Goal: Task Accomplishment & Management: Manage account settings

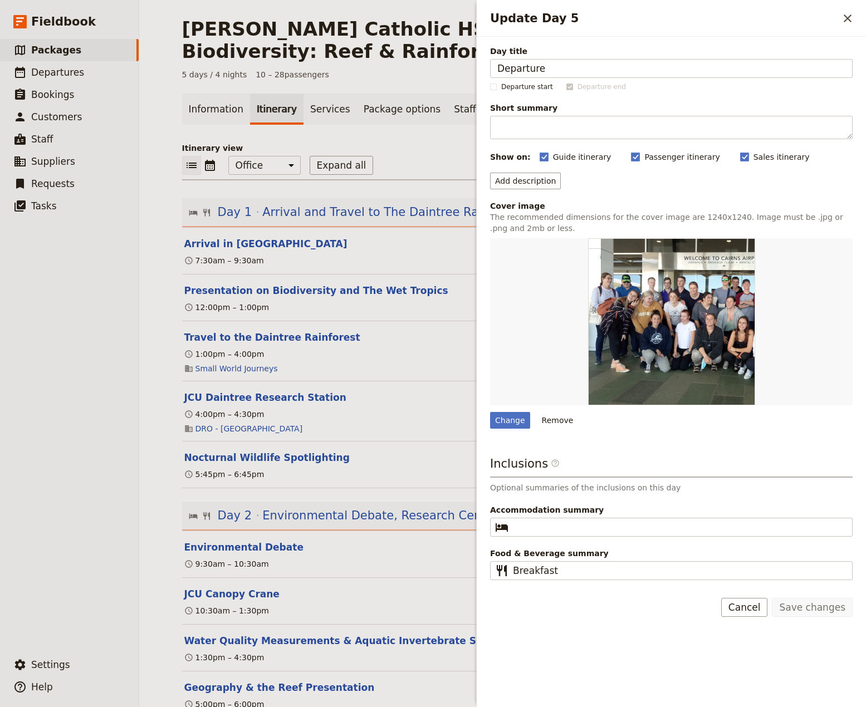
scroll to position [705, 0]
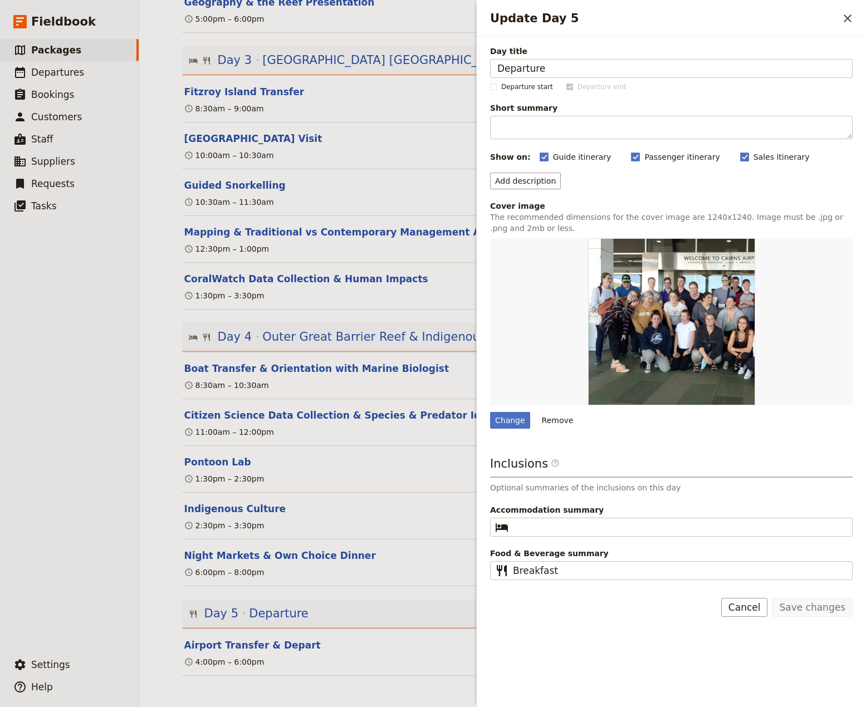
click at [603, 676] on div "Day title Departure Departure start Departure end Short summary 150 / 150 chara…" at bounding box center [671, 372] width 389 height 671
click at [845, 23] on icon "Close drawer" at bounding box center [847, 18] width 13 height 13
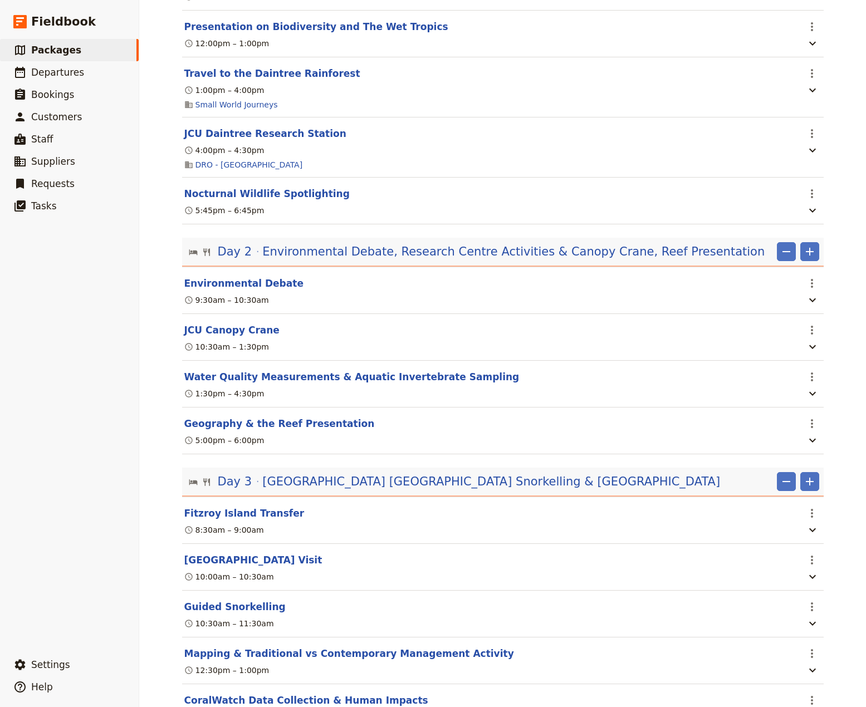
scroll to position [0, 0]
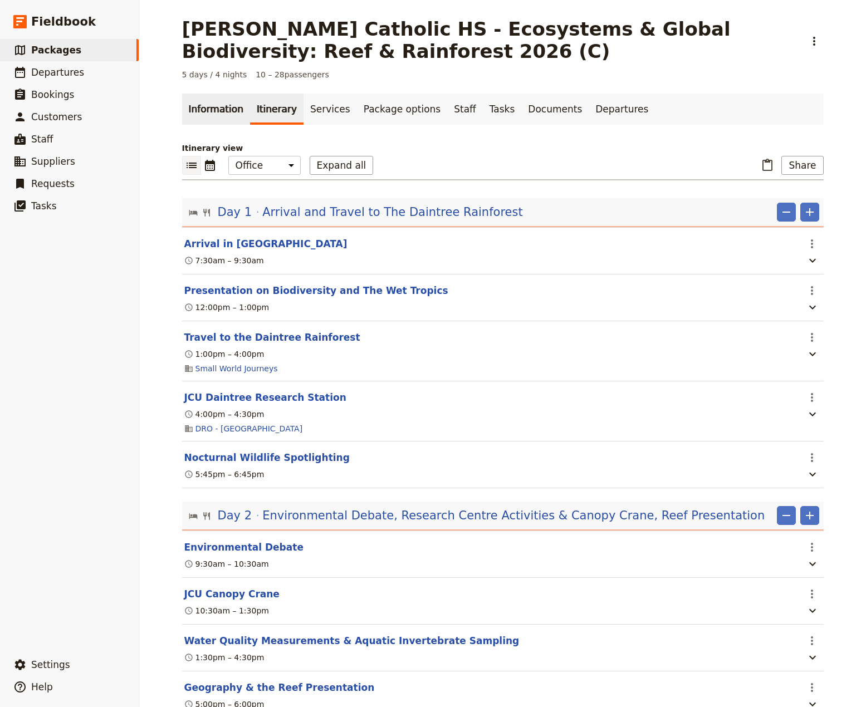
click at [202, 104] on link "Information" at bounding box center [216, 109] width 68 height 31
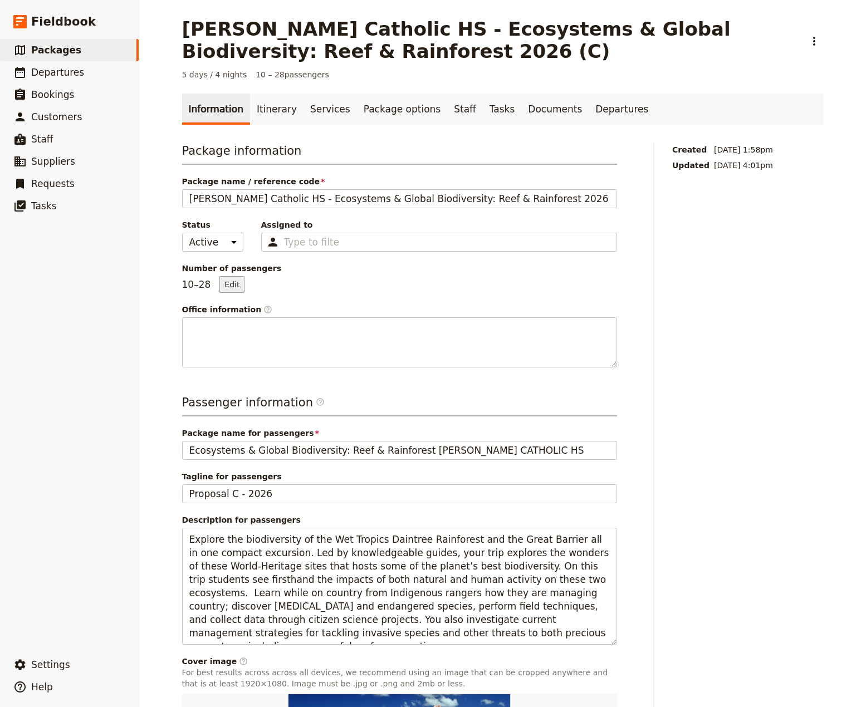
click at [224, 286] on button "Edit" at bounding box center [231, 284] width 25 height 17
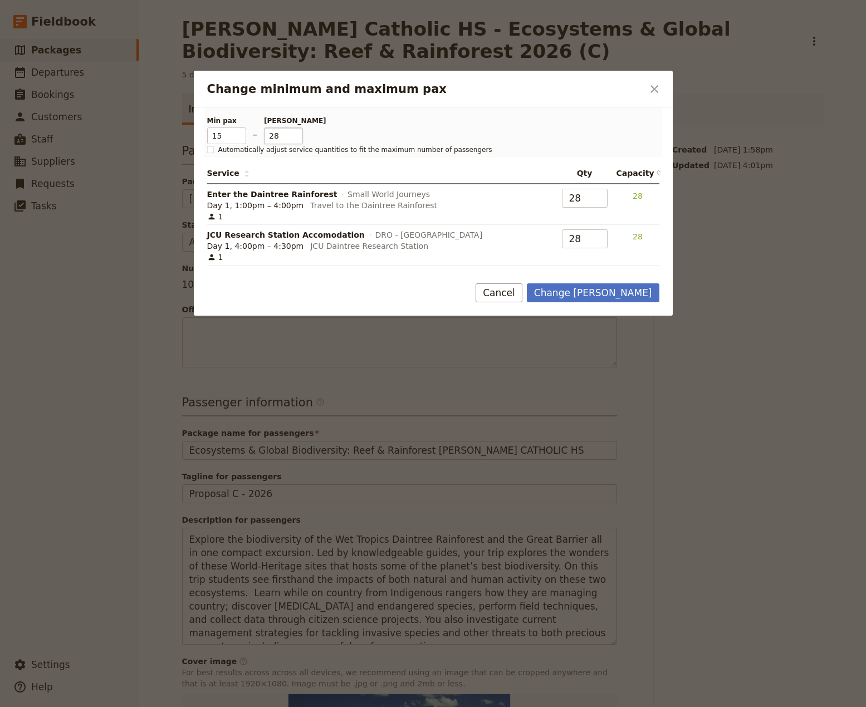
type input "15"
drag, startPoint x: 277, startPoint y: 139, endPoint x: 262, endPoint y: 137, distance: 15.8
click at [264, 137] on input "28" at bounding box center [283, 136] width 39 height 17
type input "30"
click at [610, 296] on button "Change [PERSON_NAME]" at bounding box center [593, 292] width 133 height 19
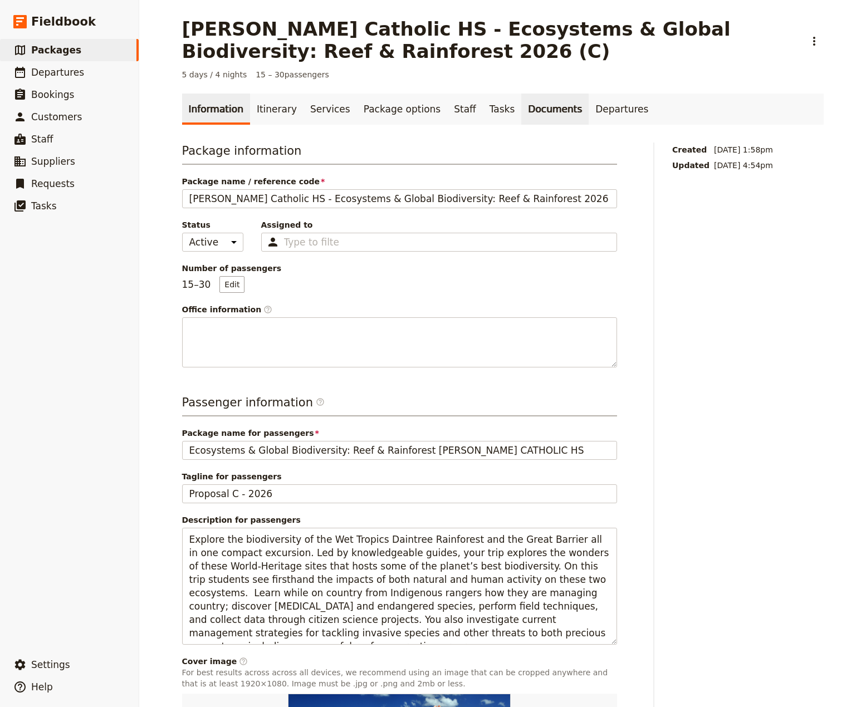
click at [521, 115] on link "Documents" at bounding box center [554, 109] width 67 height 31
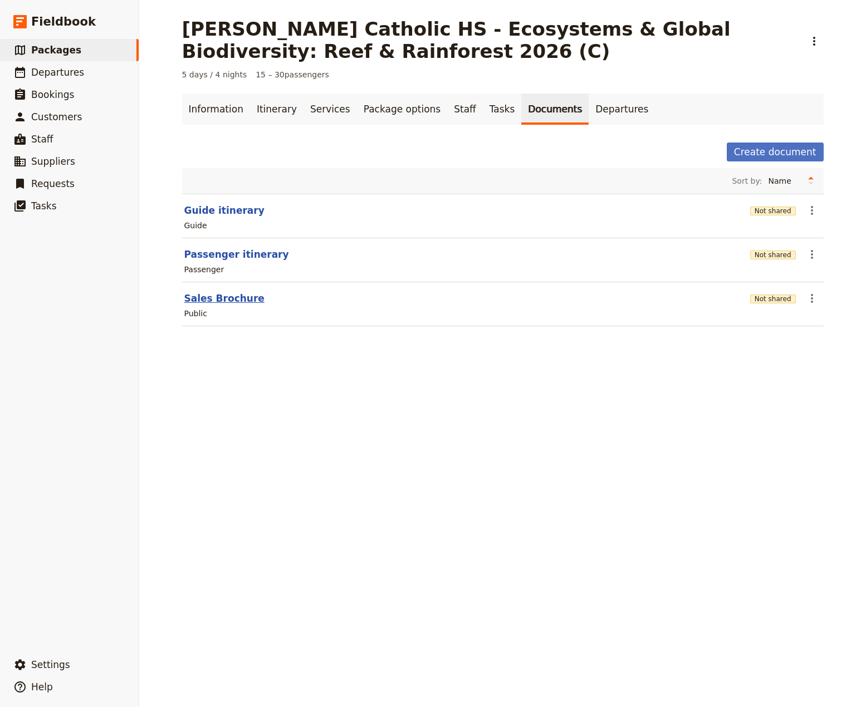
click at [207, 300] on button "Sales Brochure" at bounding box center [224, 298] width 80 height 13
select select "LARGE"
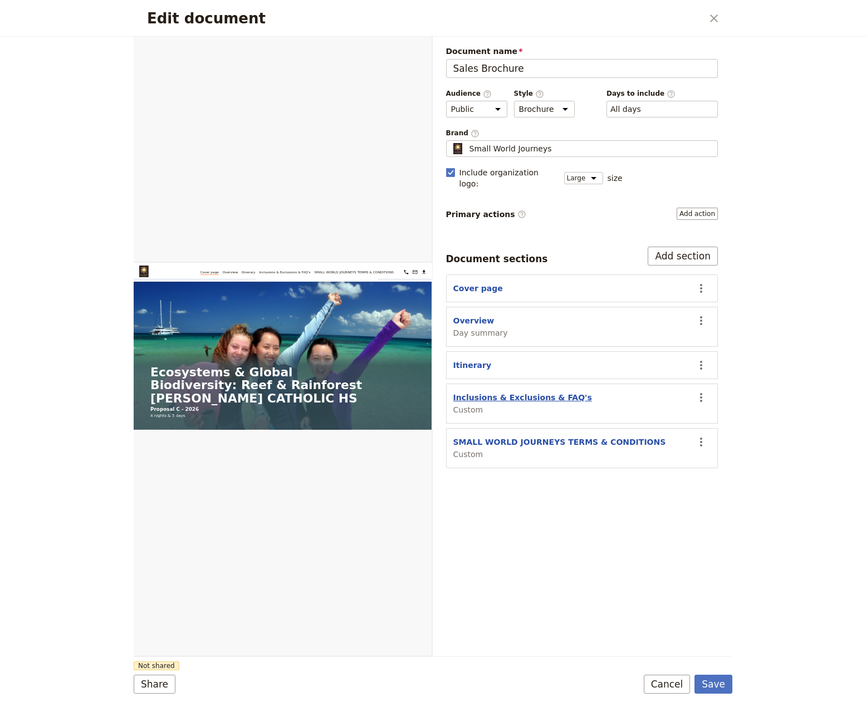
click at [496, 392] on button "Inclusions & Exclusions & FAQ's" at bounding box center [522, 397] width 139 height 11
select select "CUSTOM"
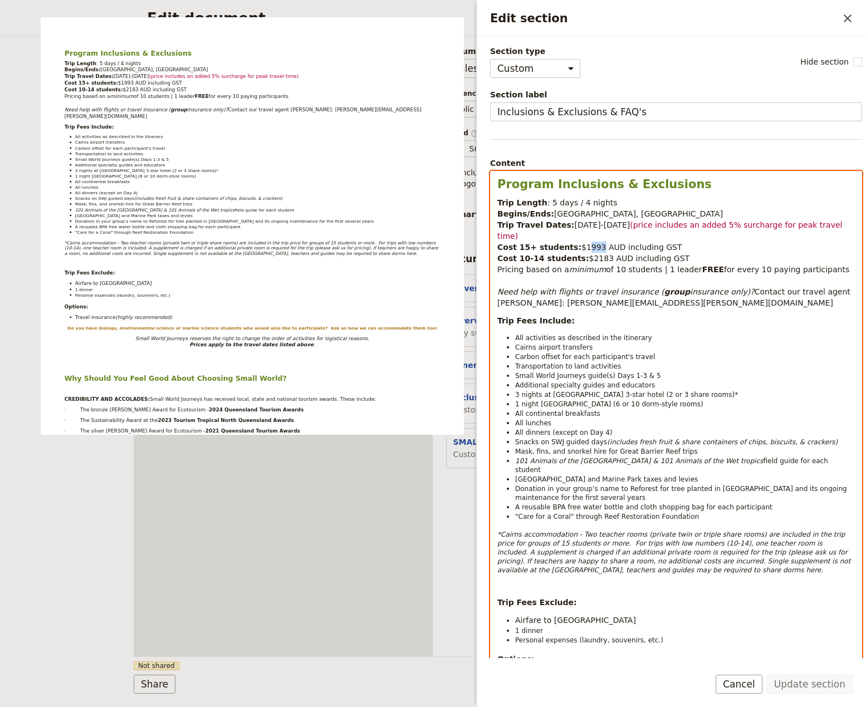
drag, startPoint x: 587, startPoint y: 238, endPoint x: 576, endPoint y: 237, distance: 10.6
click at [581, 243] on span "$1993 AUD including GST" at bounding box center [631, 247] width 101 height 9
drag, startPoint x: 671, startPoint y: 245, endPoint x: 491, endPoint y: 244, distance: 179.3
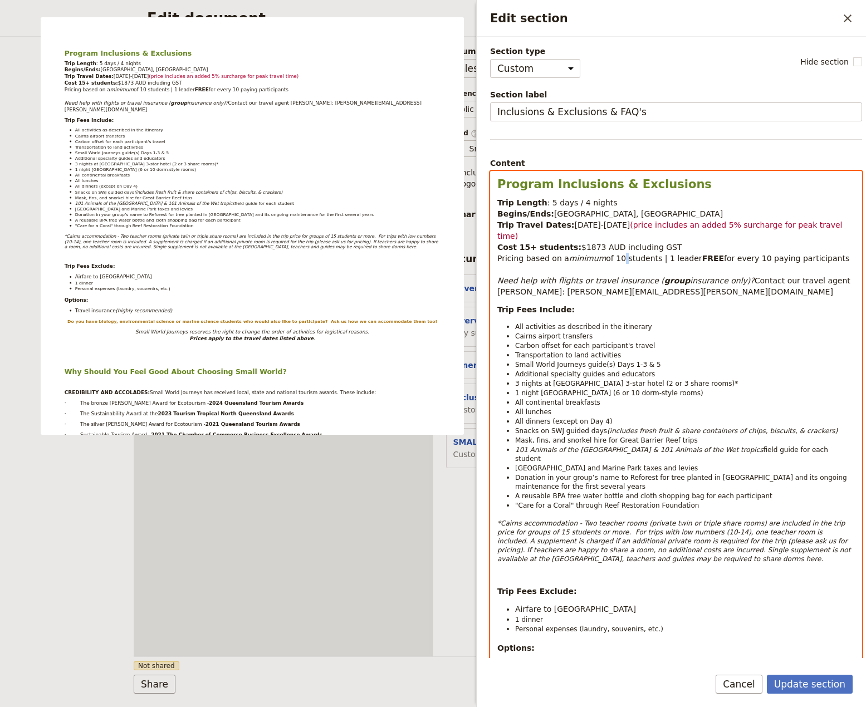
click at [613, 254] on span "of 10 students | 1 leader" at bounding box center [654, 258] width 96 height 9
click at [595, 254] on em "minimum" at bounding box center [587, 258] width 37 height 9
drag, startPoint x: 595, startPoint y: 250, endPoint x: 565, endPoint y: 250, distance: 30.6
click at [569, 254] on em "minimum" at bounding box center [587, 258] width 37 height 9
click at [700, 304] on p "Trip Fees Include:" at bounding box center [676, 309] width 358 height 11
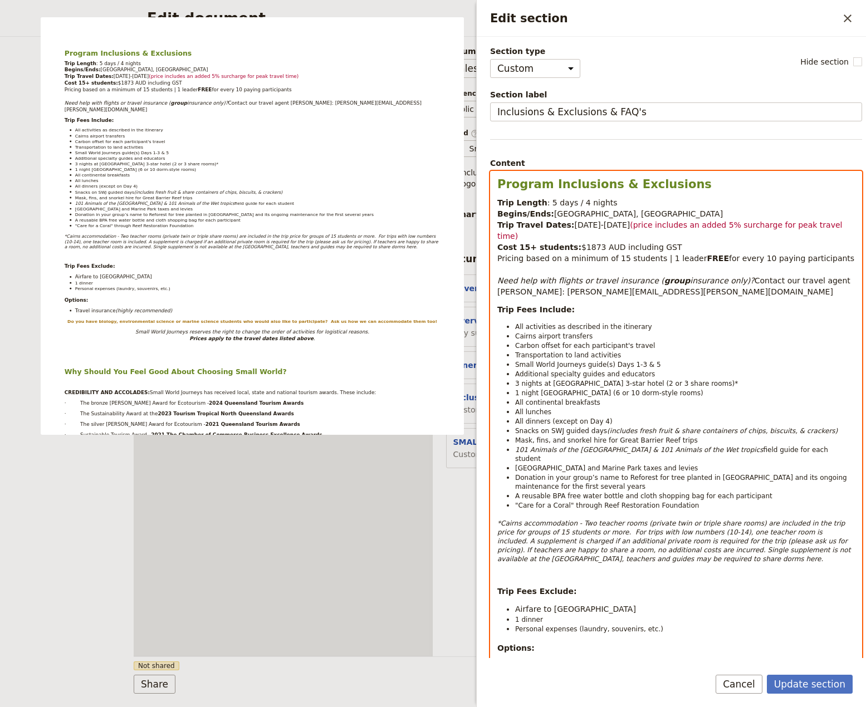
select select "paragraph-small"
drag, startPoint x: 756, startPoint y: 502, endPoint x: 568, endPoint y: 502, distance: 188.2
click at [568, 520] on em "*Cairns accommodation - Two teacher rooms (private twin or triple share rooms) …" at bounding box center [674, 541] width 355 height 43
click at [819, 524] on p "*Cairns accommodation - Two teacher rooms (private twin or triple share rooms) …" at bounding box center [676, 541] width 358 height 45
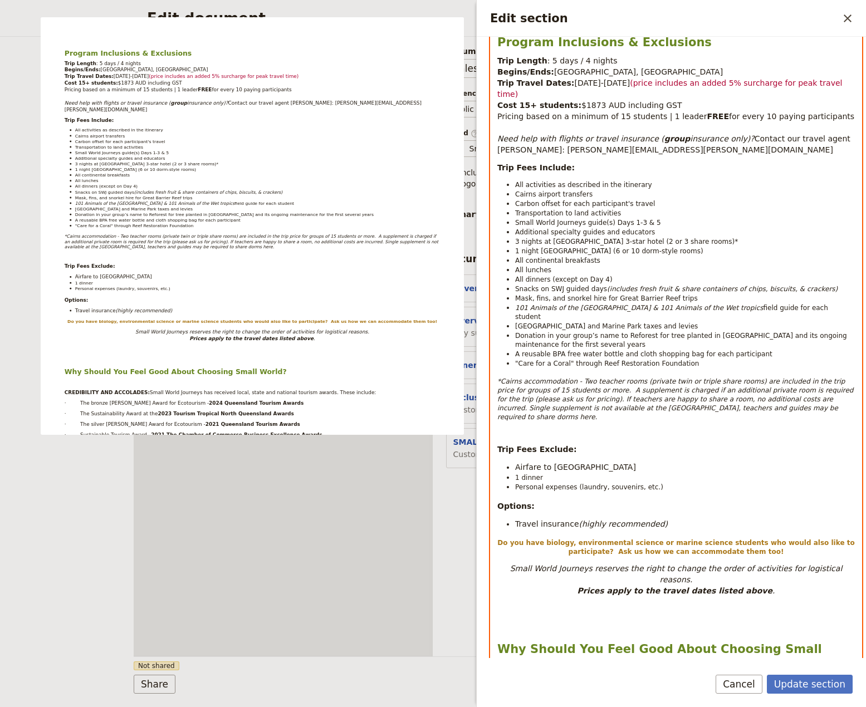
scroll to position [147, 0]
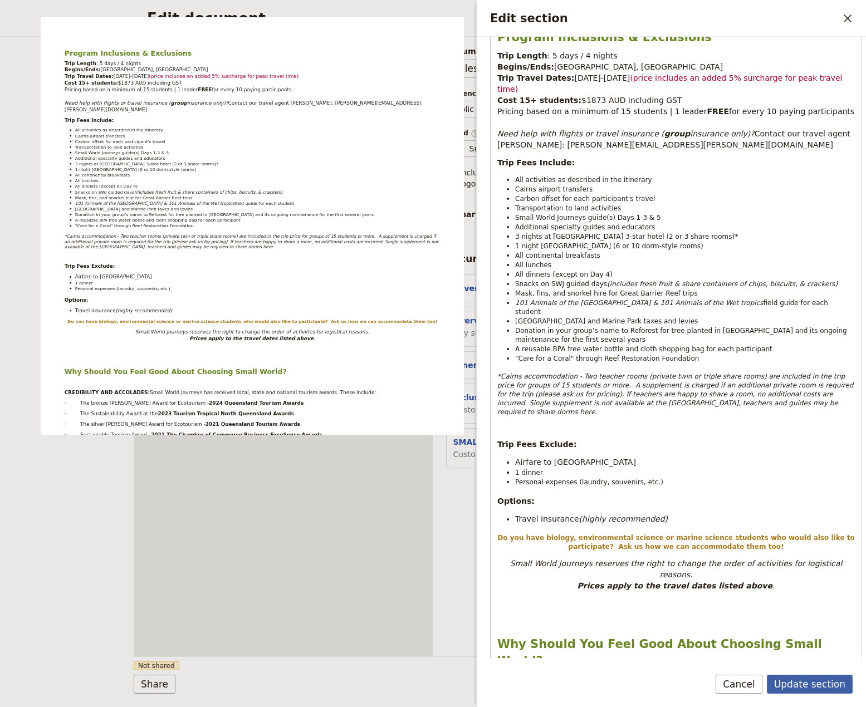
click at [801, 683] on button "Update section" at bounding box center [810, 684] width 86 height 19
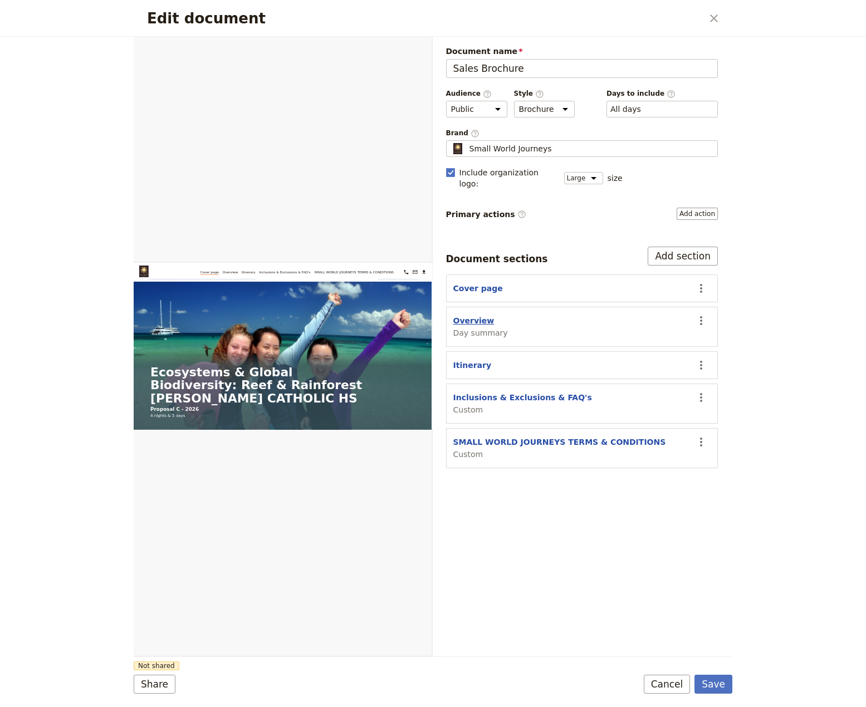
click at [473, 315] on button "Overview" at bounding box center [473, 320] width 41 height 11
select select "DAY_SUMMARY"
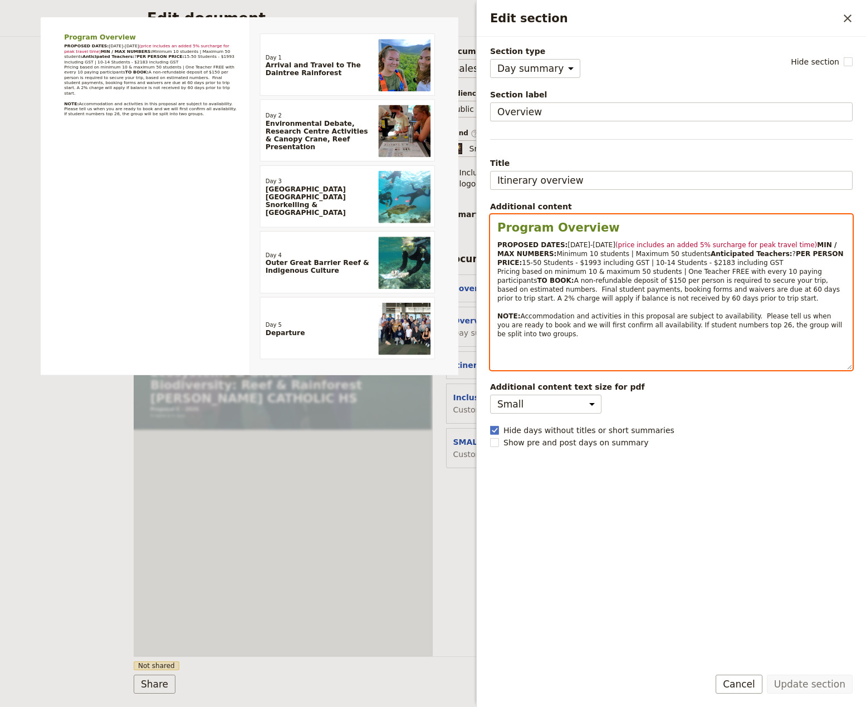
select select "paragraph-small"
drag, startPoint x: 630, startPoint y: 271, endPoint x: 619, endPoint y: 273, distance: 11.5
click at [619, 273] on span "15-50 Students - $1993 including GST | 10-14 Students - $2183 including GST Pri…" at bounding box center [660, 272] width 327 height 26
drag, startPoint x: 804, startPoint y: 271, endPoint x: 678, endPoint y: 275, distance: 126.5
click at [676, 273] on p "PROPOSED DATES: [DATE]-[DATE] (price includes an added 5% surcharge for peak tr…" at bounding box center [671, 290] width 348 height 98
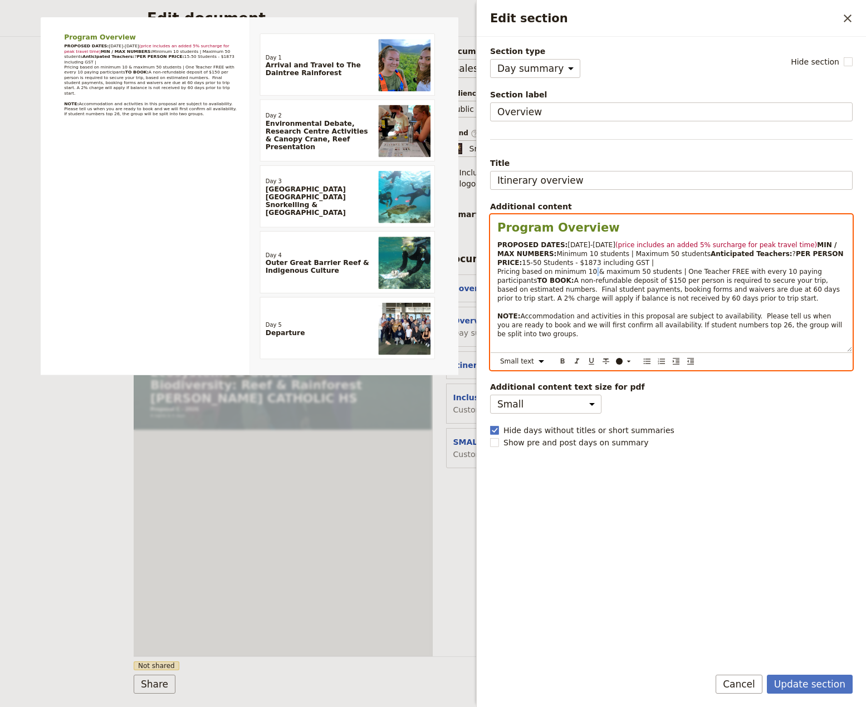
click at [583, 280] on span "15-50 Students - $1873 including GST | Pricing based on minimum 10 & maximum 50…" at bounding box center [660, 272] width 327 height 26
click at [793, 258] on span "?" at bounding box center [794, 254] width 3 height 8
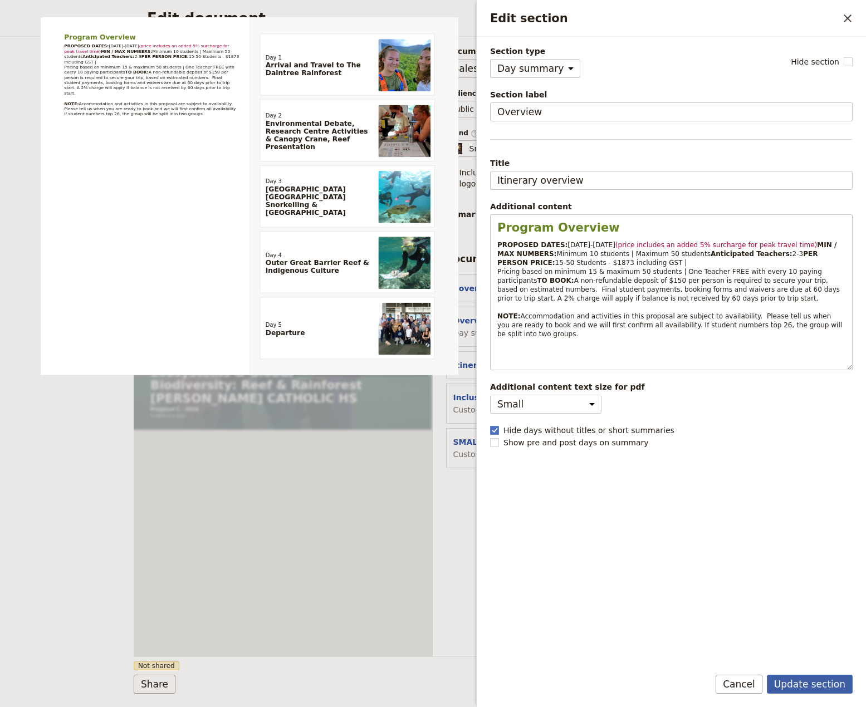
click at [798, 684] on button "Update section" at bounding box center [810, 684] width 86 height 19
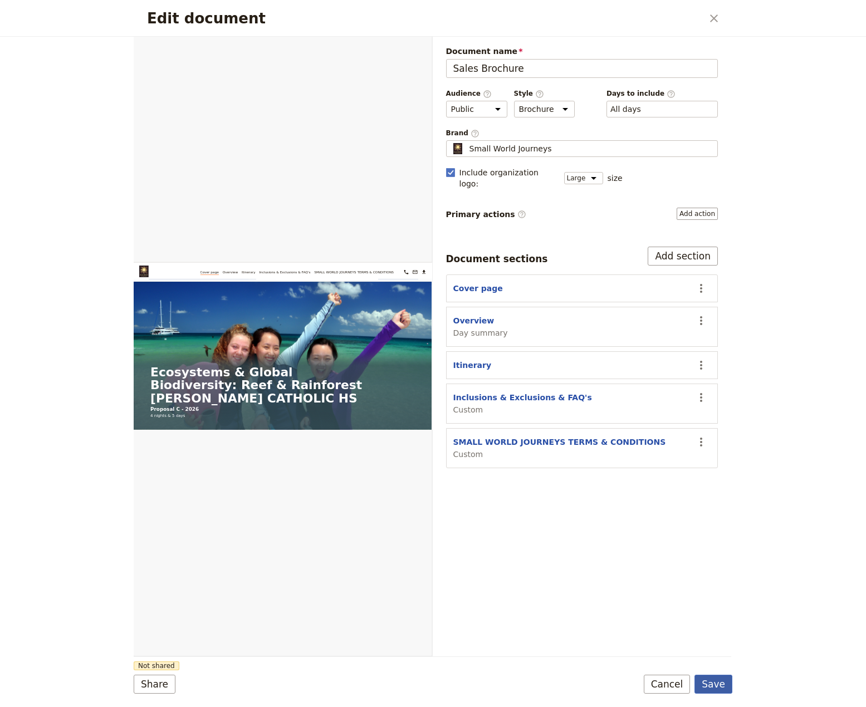
click at [714, 683] on button "Save" at bounding box center [713, 684] width 38 height 19
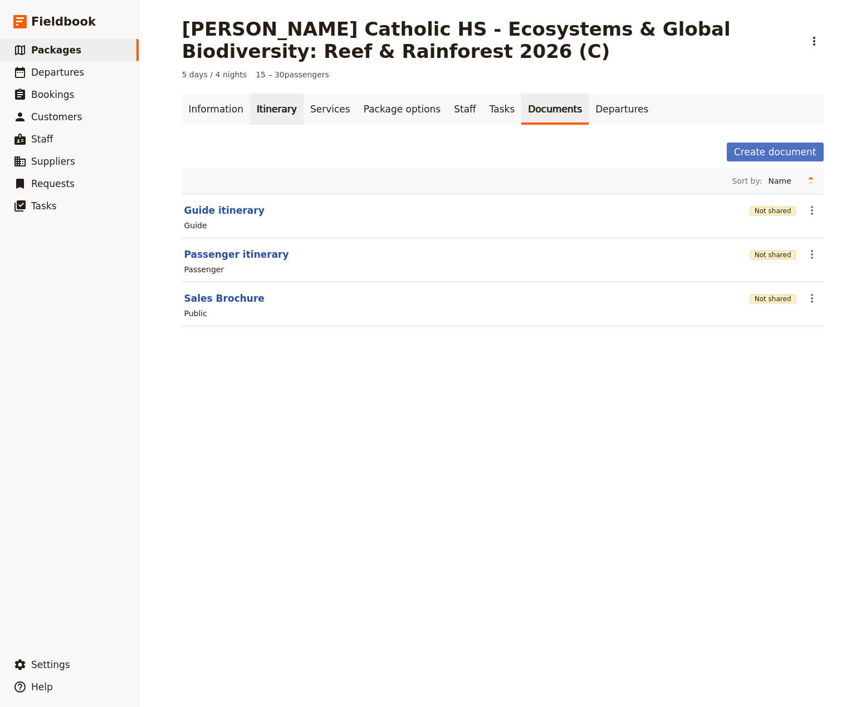
click at [269, 109] on link "Itinerary" at bounding box center [276, 109] width 53 height 31
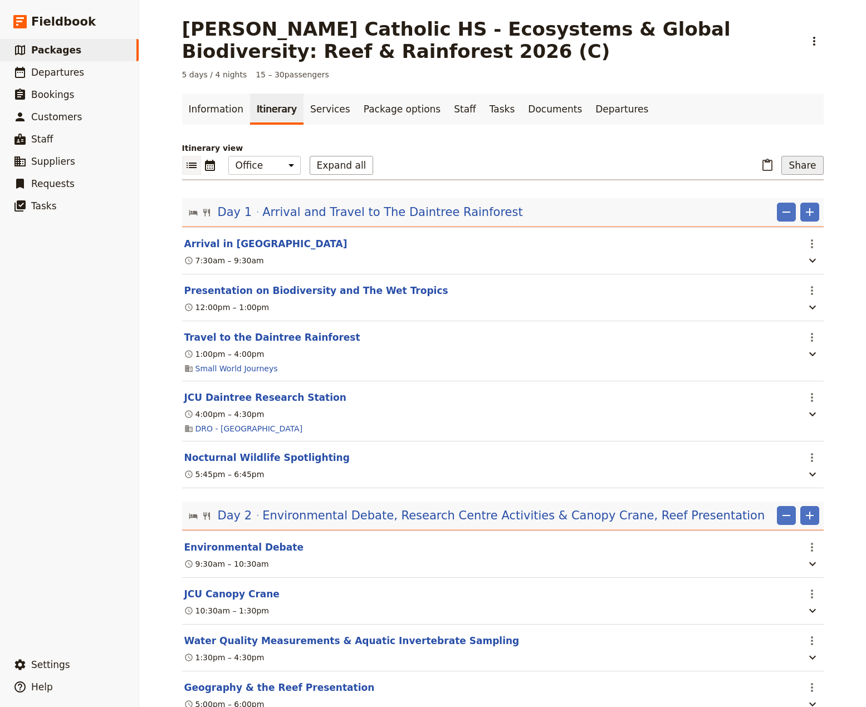
click at [800, 164] on button "Share" at bounding box center [802, 165] width 42 height 19
click at [784, 226] on span "Sales Brochure" at bounding box center [765, 221] width 58 height 11
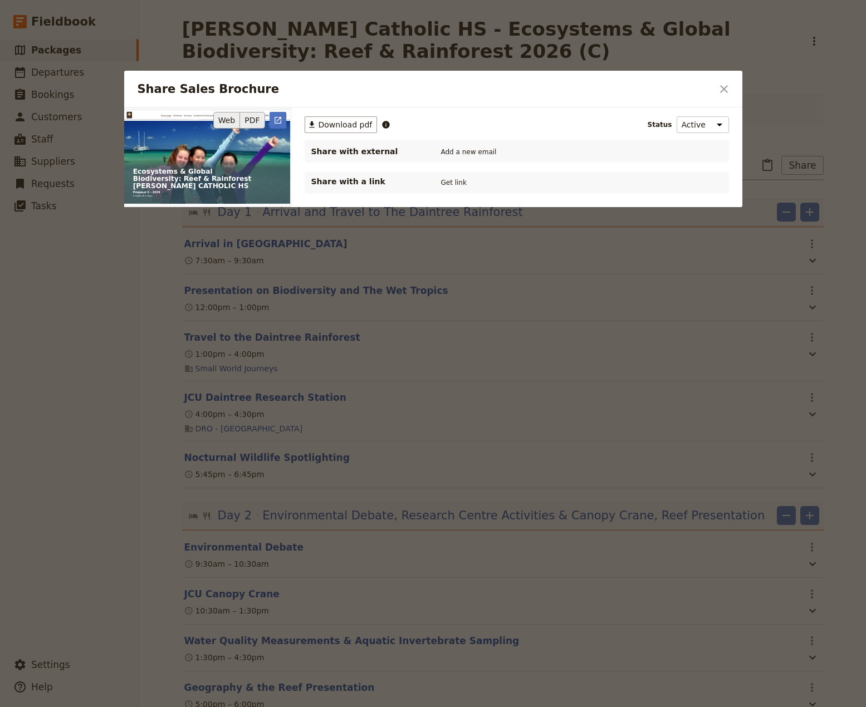
click at [255, 118] on button "PDF" at bounding box center [252, 120] width 25 height 17
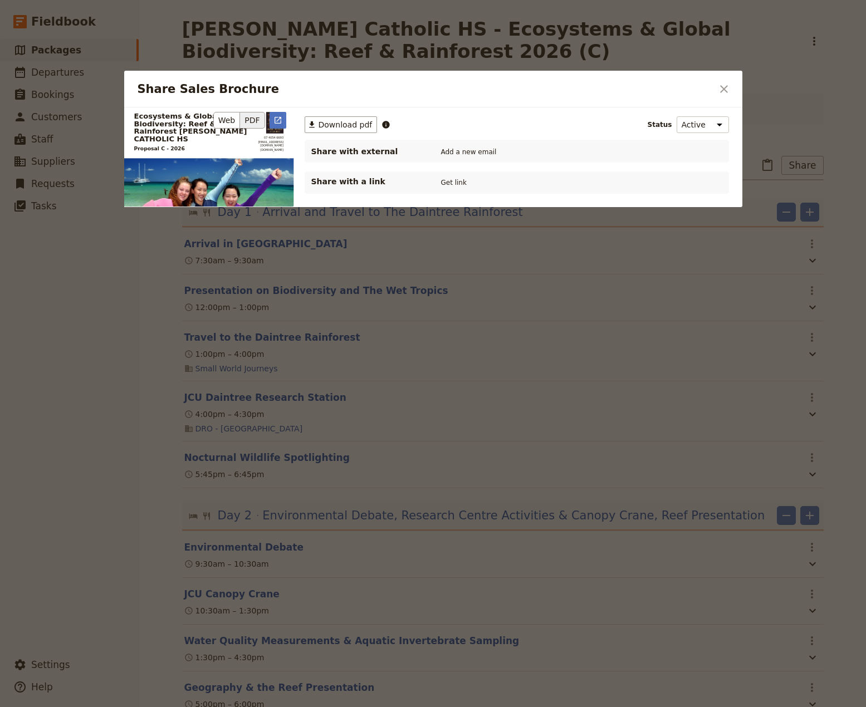
click at [250, 119] on button "PDF" at bounding box center [252, 120] width 25 height 17
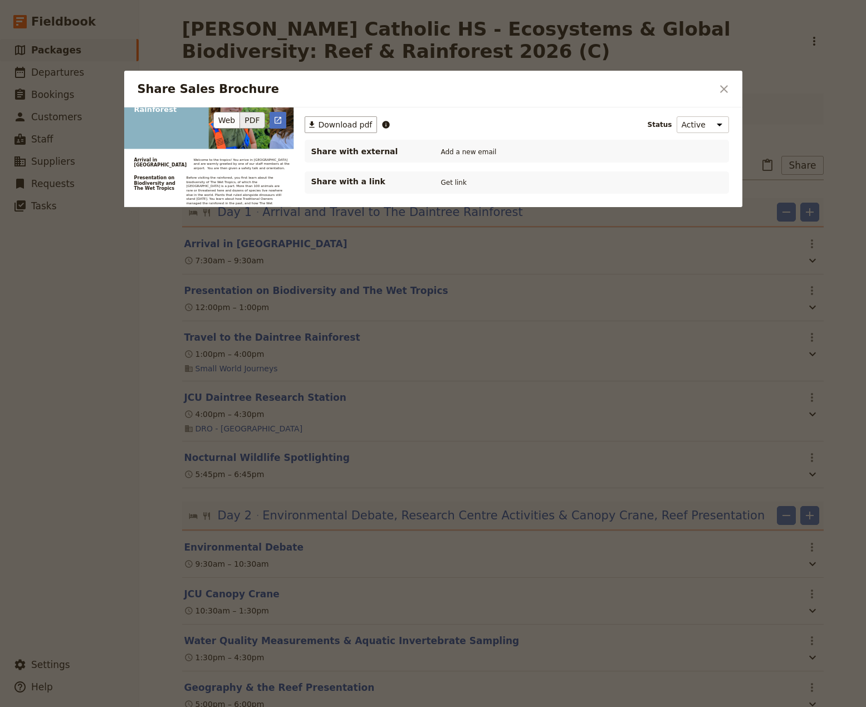
scroll to position [1470, 0]
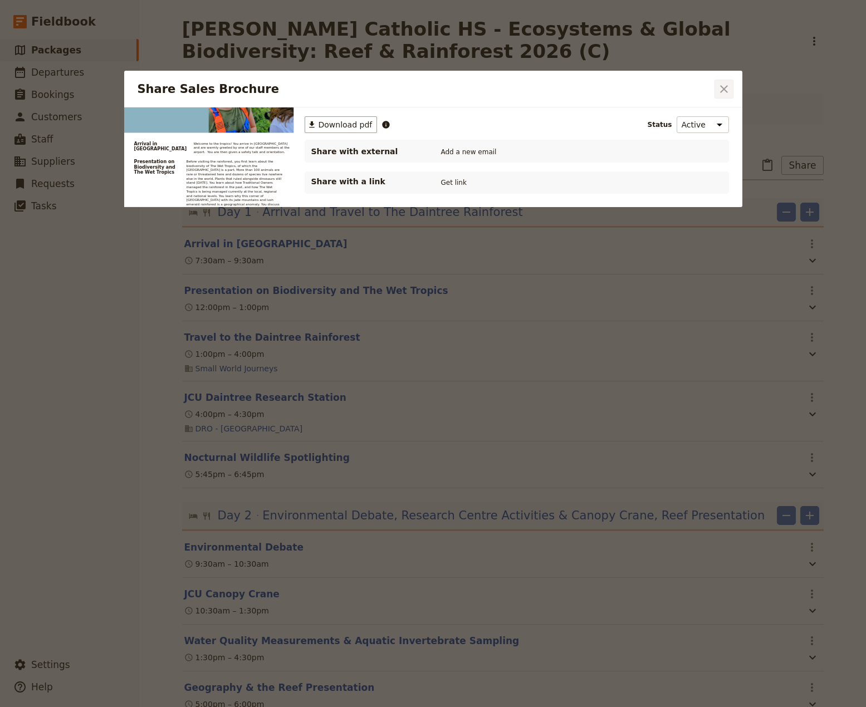
click at [723, 90] on icon "Close dialog" at bounding box center [724, 89] width 8 height 8
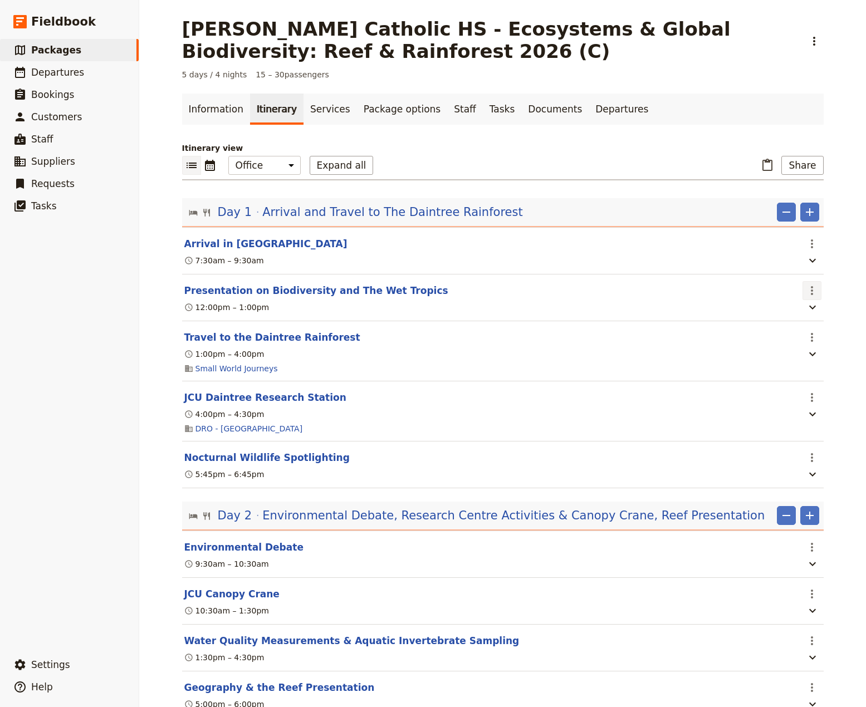
click at [803, 292] on button "​" at bounding box center [812, 290] width 19 height 19
click at [777, 333] on span "Delete this itinerary item" at bounding box center [760, 331] width 98 height 11
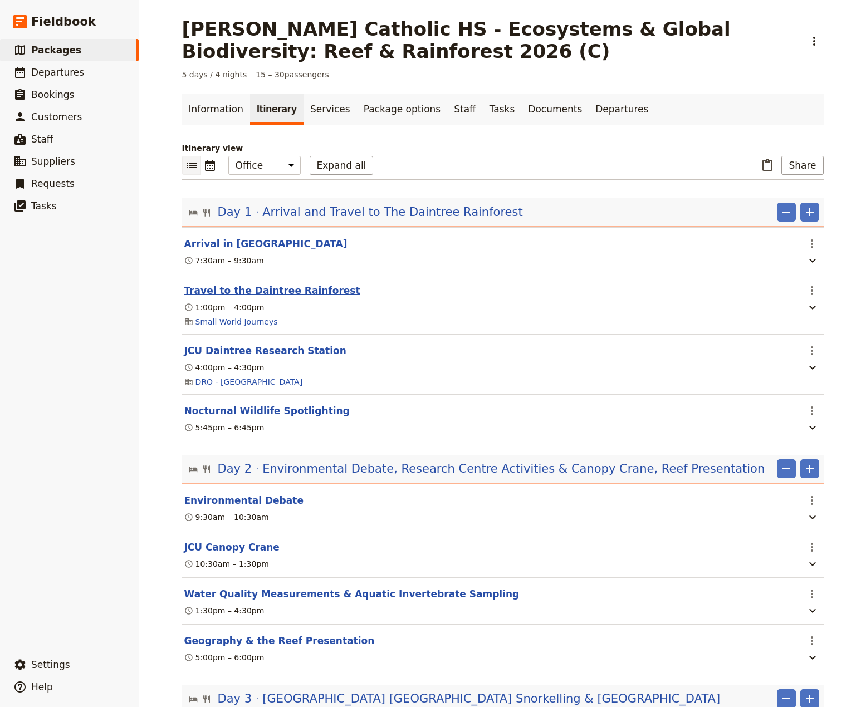
click at [256, 294] on button "Travel to the Daintree Rainforest" at bounding box center [272, 290] width 176 height 13
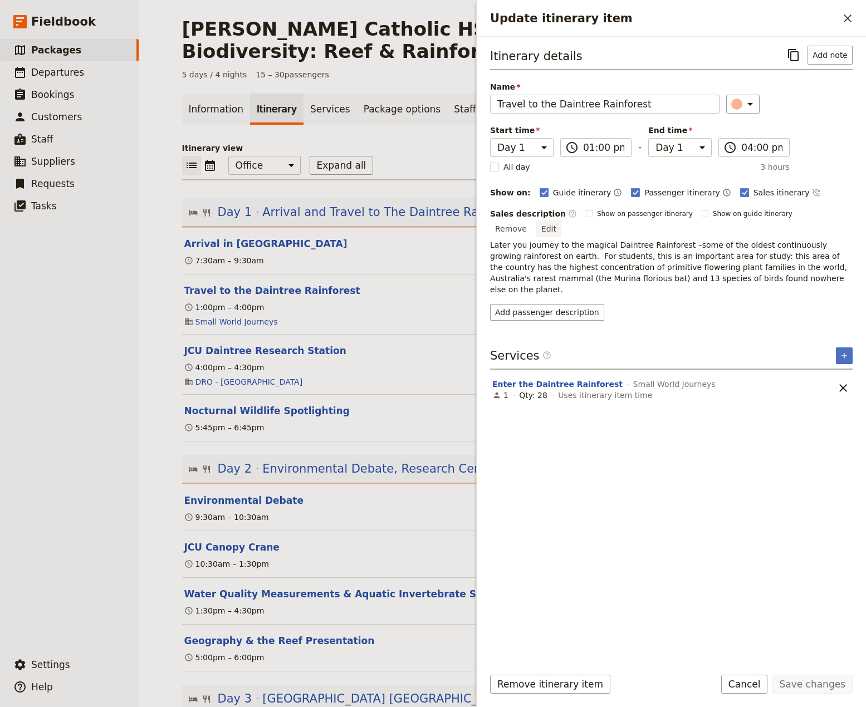
click at [561, 221] on button "Edit" at bounding box center [548, 229] width 25 height 17
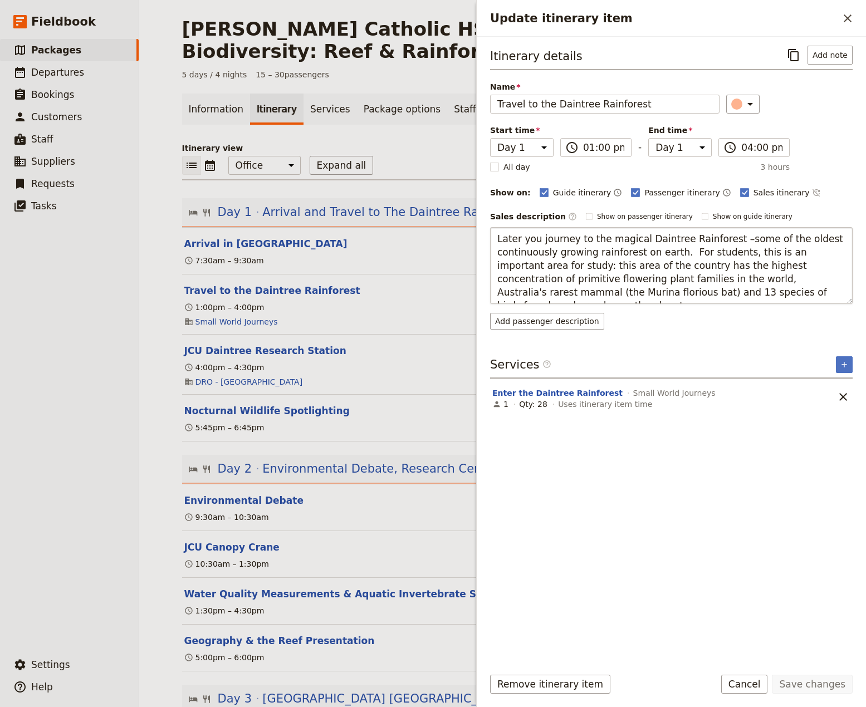
drag, startPoint x: 517, startPoint y: 237, endPoint x: 496, endPoint y: 235, distance: 20.7
click at [496, 235] on textarea "Later you journey to the magical Daintree Rainforest –some of the oldest contin…" at bounding box center [671, 265] width 363 height 77
type textarea "This afternoon you journey to the magical Daintree Rainforest –some of the olde…"
click at [805, 688] on button "Save changes" at bounding box center [812, 684] width 81 height 19
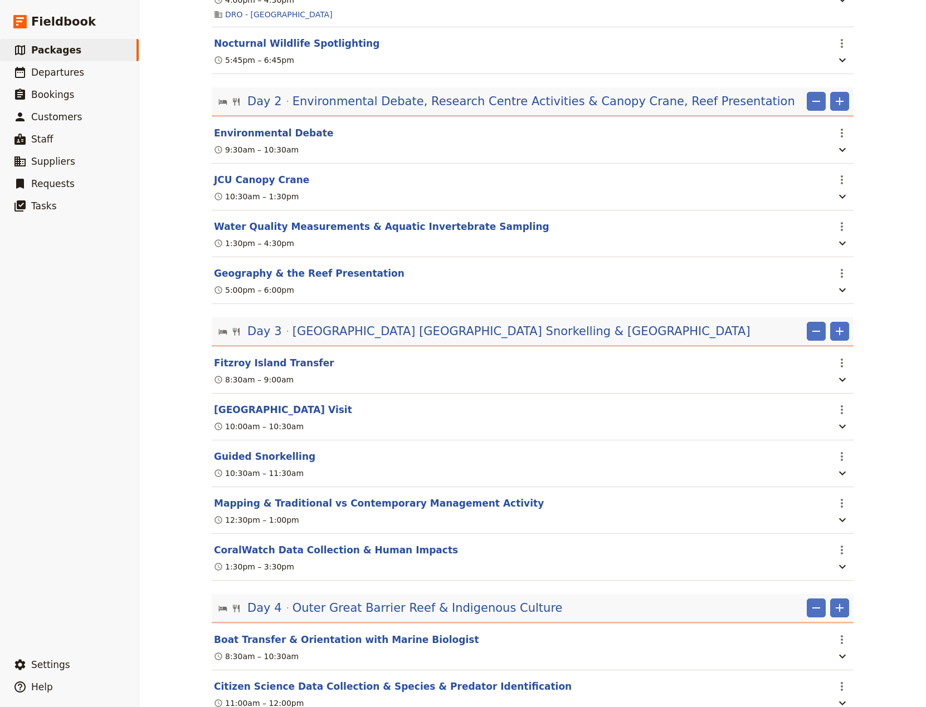
scroll to position [0, 0]
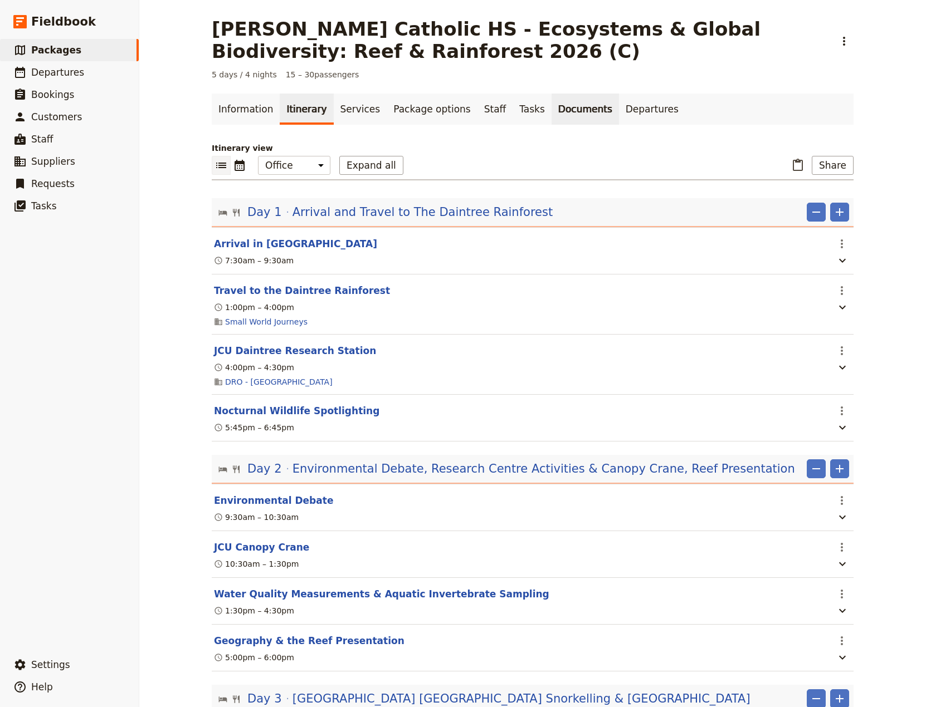
click at [551, 114] on link "Documents" at bounding box center [584, 109] width 67 height 31
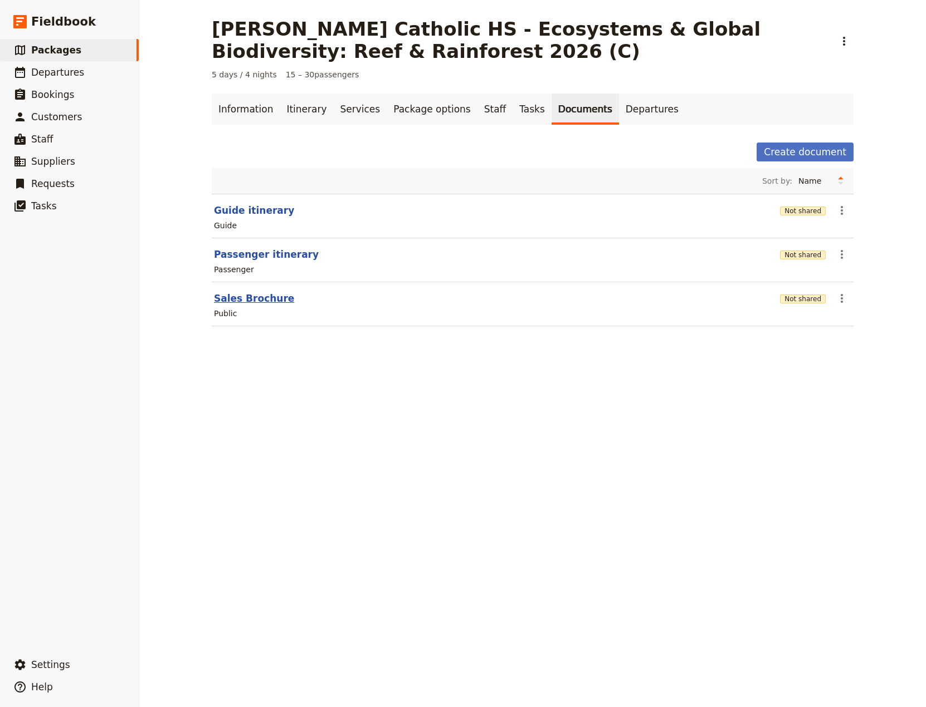
click at [227, 302] on button "Sales Brochure" at bounding box center [254, 298] width 80 height 13
select select "LARGE"
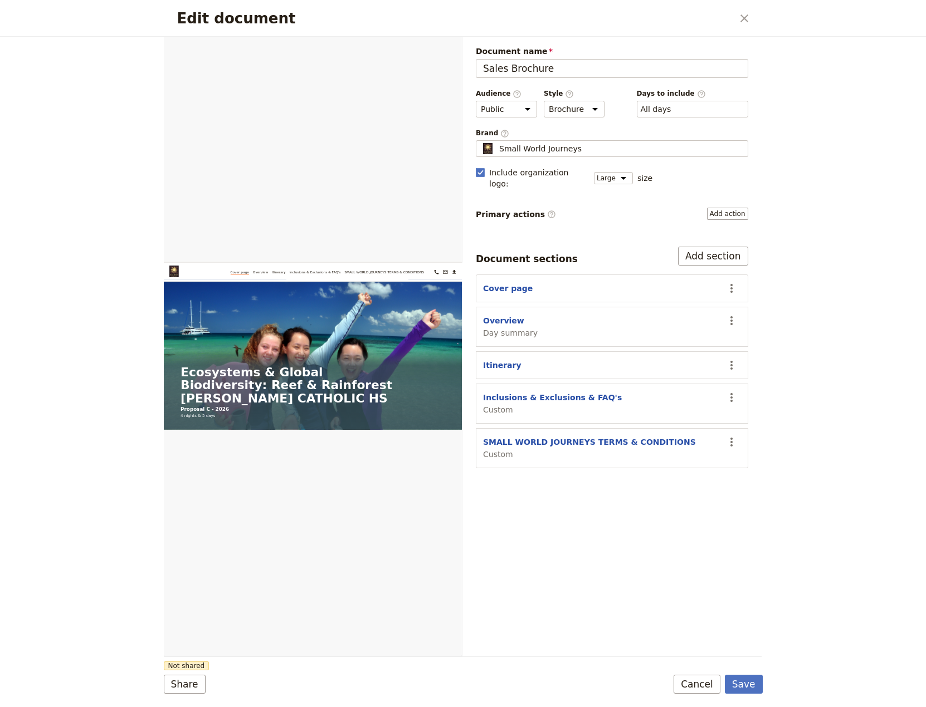
drag, startPoint x: 708, startPoint y: 685, endPoint x: 688, endPoint y: 676, distance: 21.9
click at [707, 685] on button "Cancel" at bounding box center [696, 684] width 47 height 19
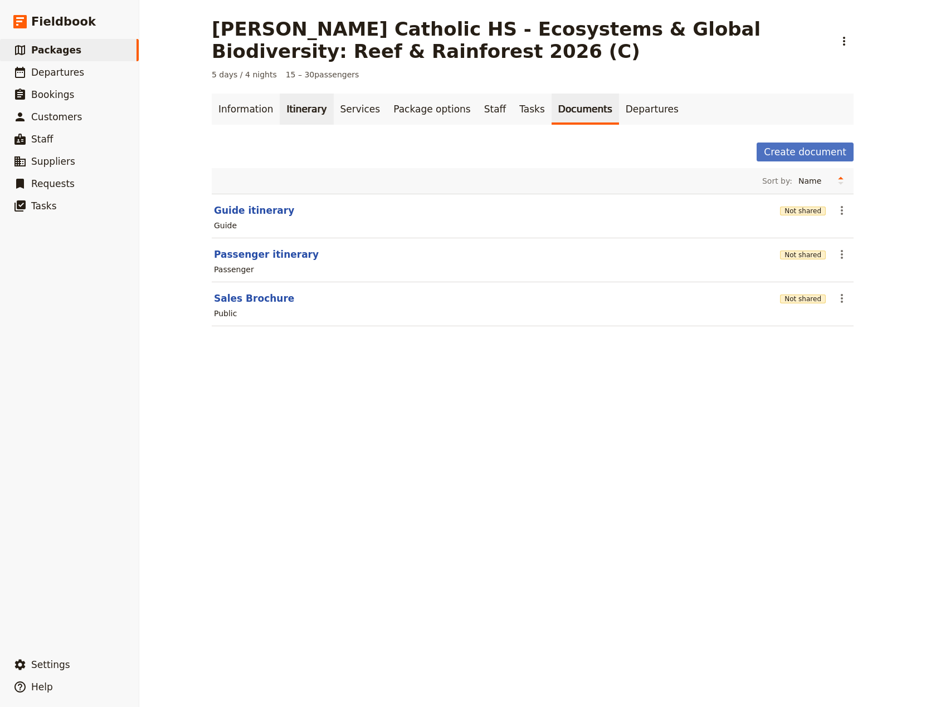
click at [296, 116] on link "Itinerary" at bounding box center [306, 109] width 53 height 31
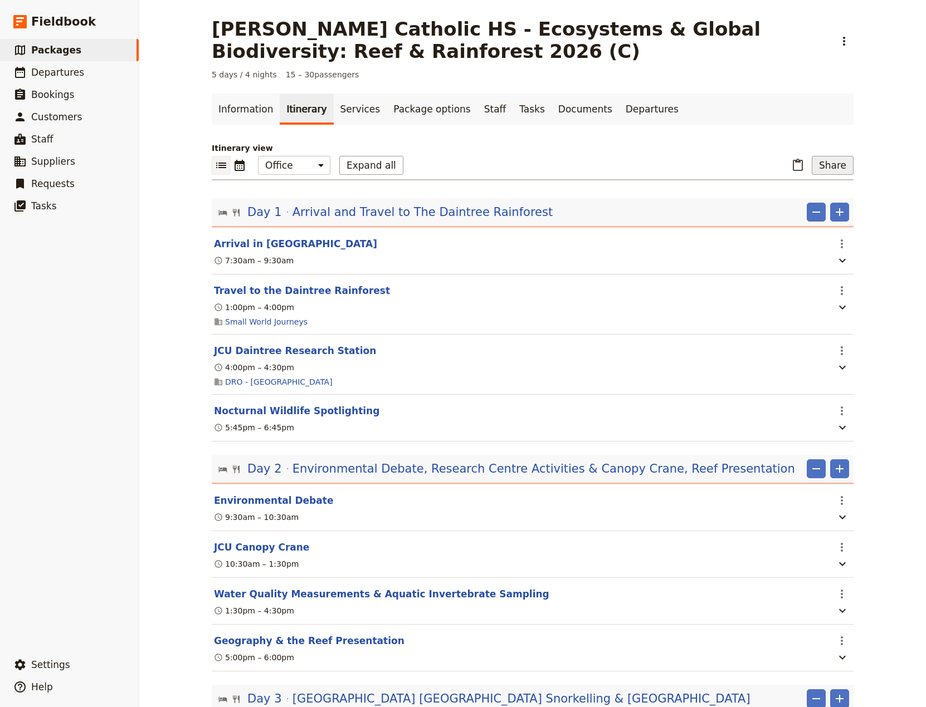
click at [834, 169] on button "Share" at bounding box center [832, 165] width 42 height 19
click at [784, 224] on span "Sales Brochure" at bounding box center [795, 221] width 58 height 11
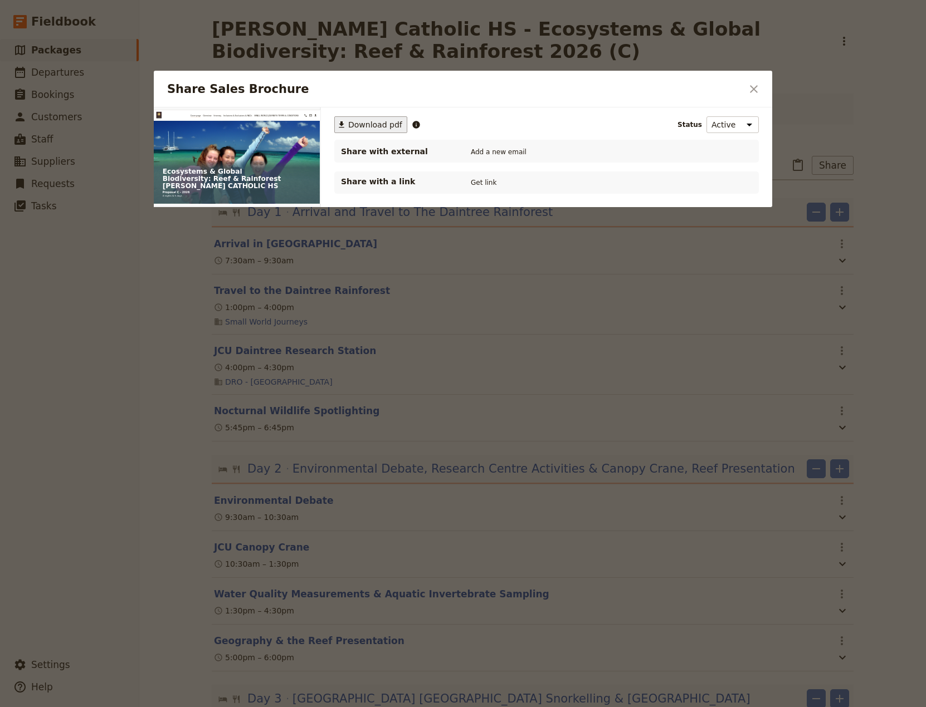
click at [359, 127] on span "Download pdf" at bounding box center [375, 124] width 54 height 11
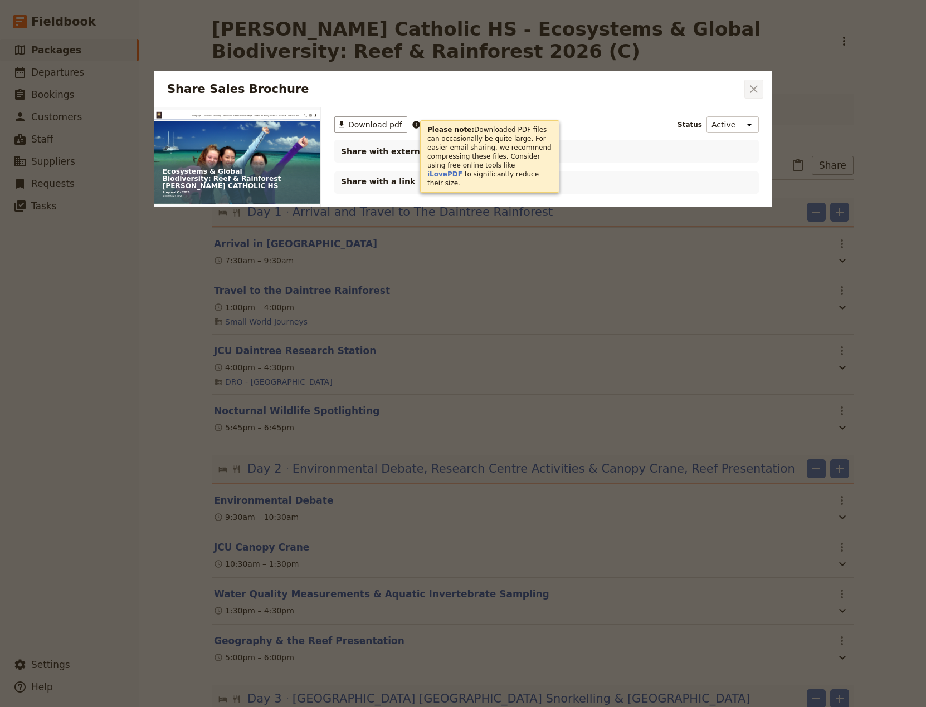
click at [751, 90] on icon "Close dialog" at bounding box center [753, 88] width 13 height 13
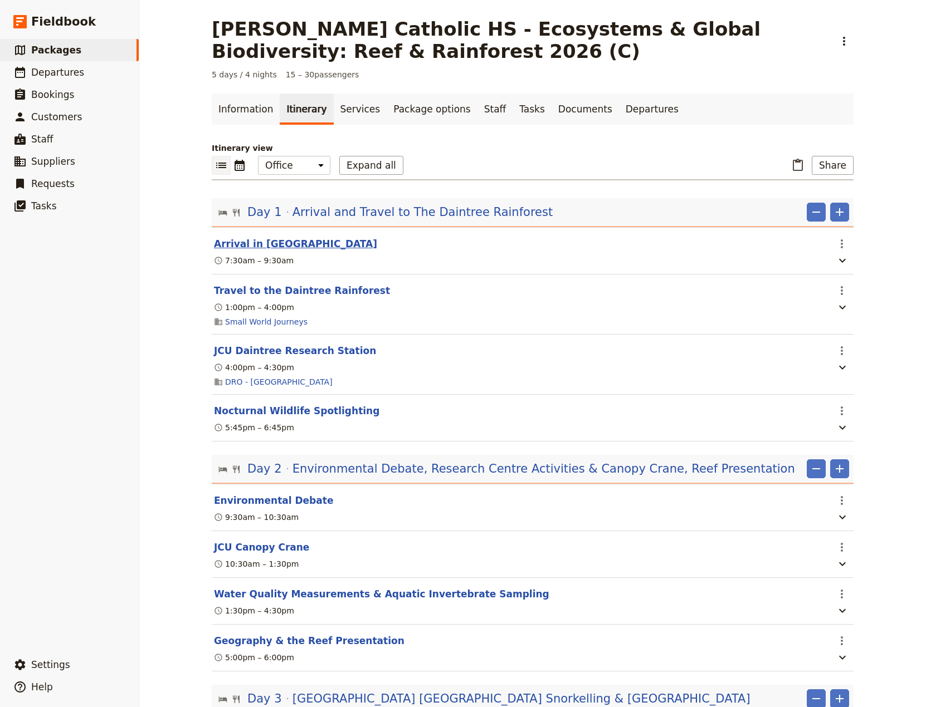
click at [233, 241] on button "Arrival in [GEOGRAPHIC_DATA]" at bounding box center [295, 243] width 163 height 13
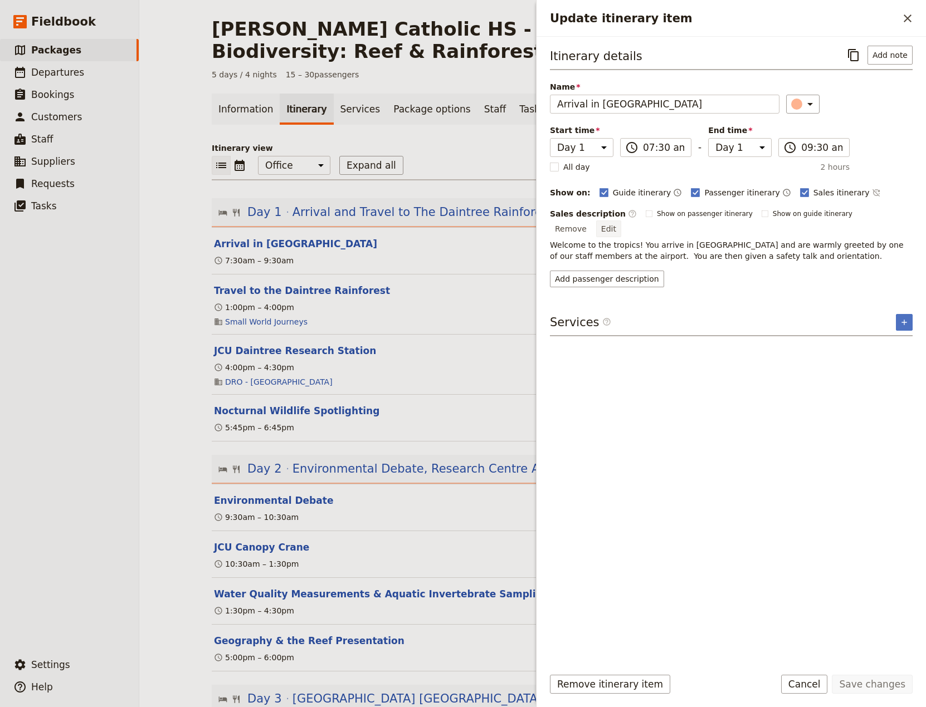
click at [621, 221] on button "Edit" at bounding box center [608, 229] width 25 height 17
drag, startPoint x: 883, startPoint y: 241, endPoint x: 856, endPoint y: 242, distance: 27.3
click at [856, 242] on textarea "Welcome to the tropics! You arrive in [GEOGRAPHIC_DATA] and are warmly greeted …" at bounding box center [731, 245] width 363 height 37
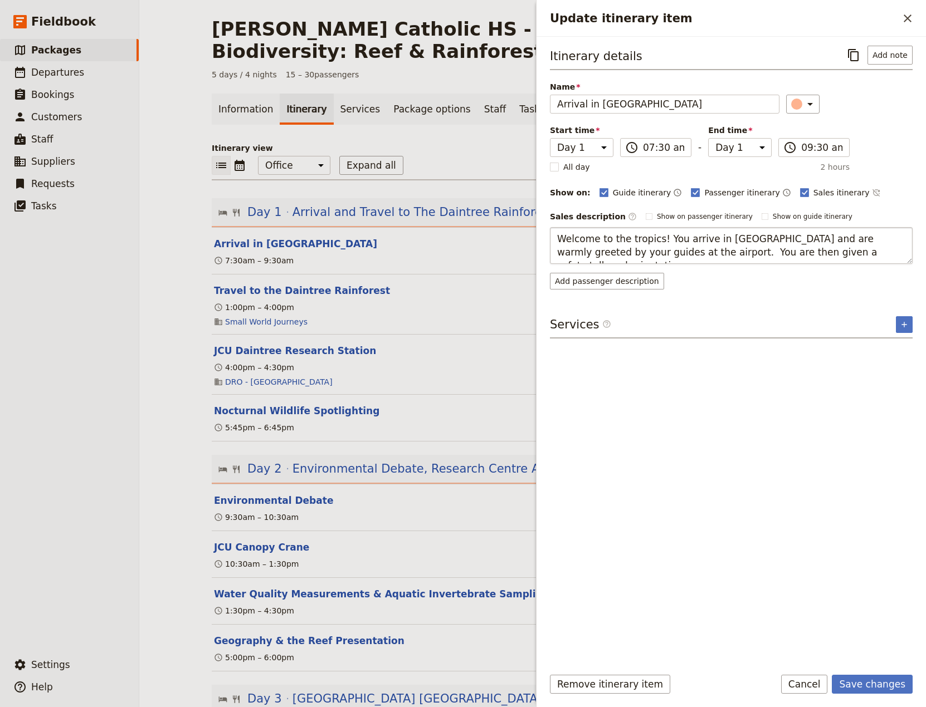
type textarea "Welcome to the tropics! You arrive in [GEOGRAPHIC_DATA] and are warmly greeted …"
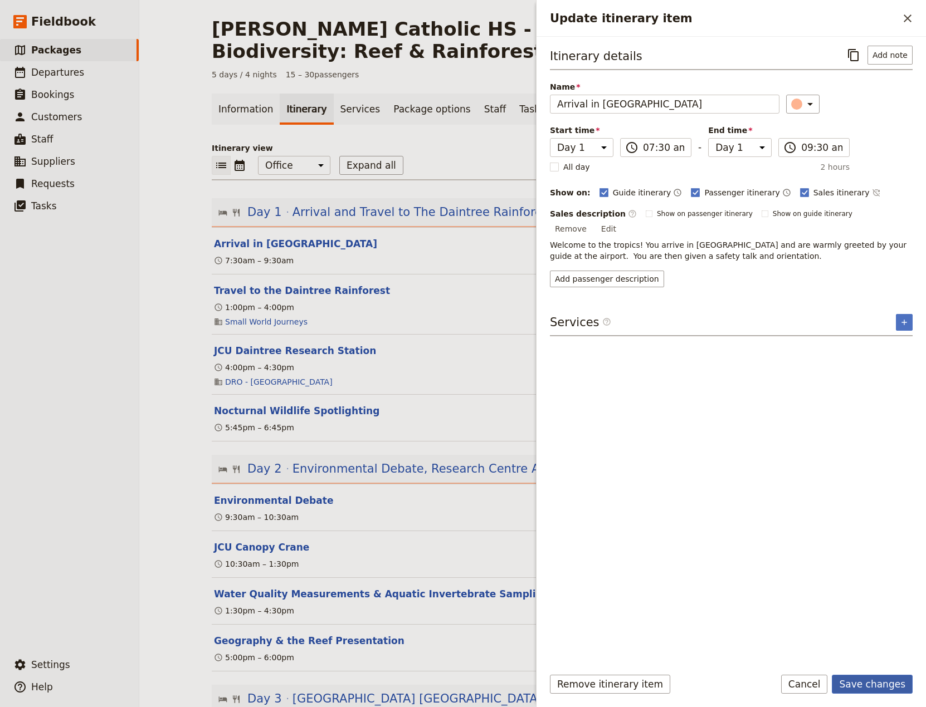
click at [865, 689] on button "Save changes" at bounding box center [871, 684] width 81 height 19
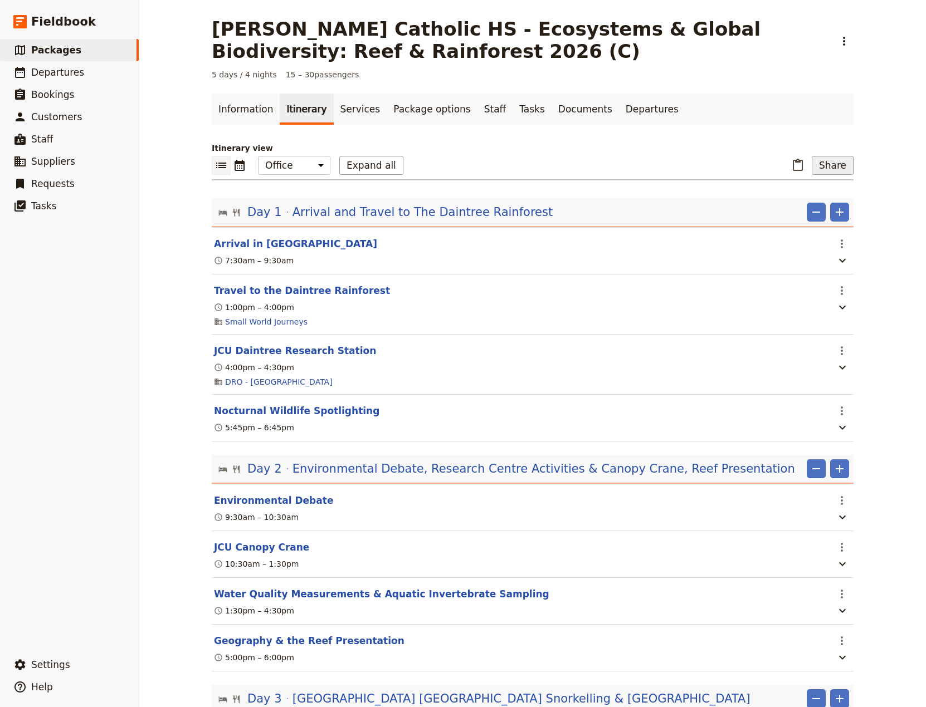
click at [825, 164] on button "Share" at bounding box center [832, 165] width 42 height 19
click at [784, 222] on span "Sales Brochure" at bounding box center [795, 221] width 58 height 11
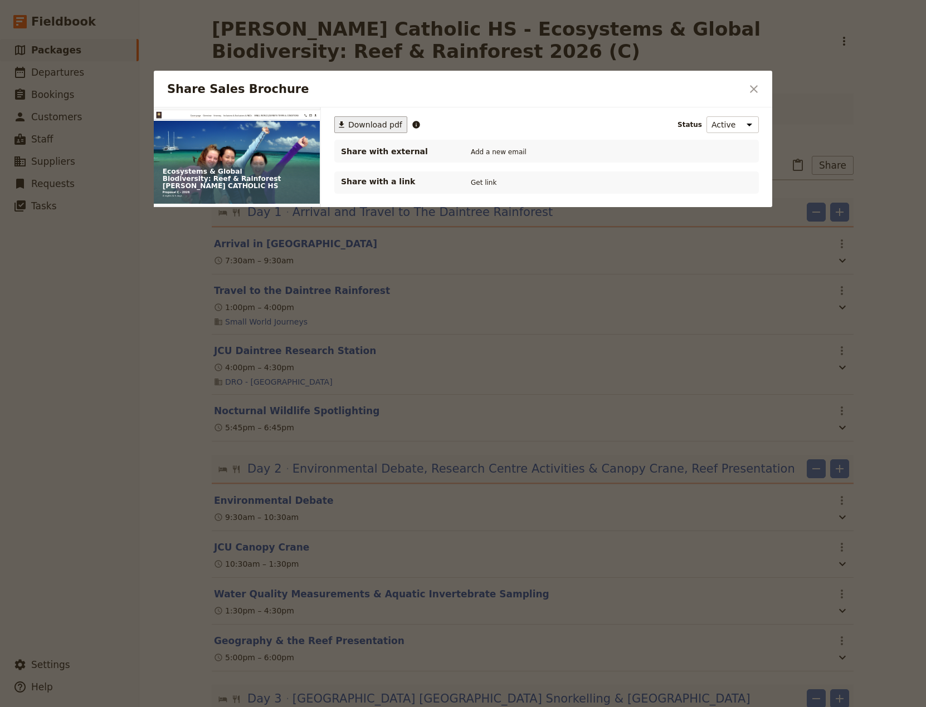
click at [378, 123] on span "Download pdf" at bounding box center [375, 124] width 54 height 11
